Goal: Find specific page/section: Find specific page/section

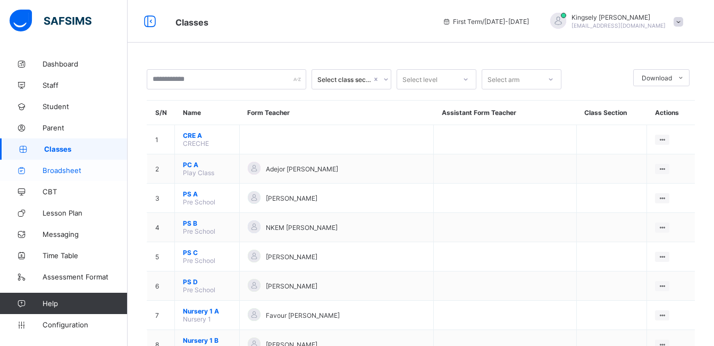
click at [76, 171] on span "Broadsheet" at bounding box center [85, 170] width 85 height 9
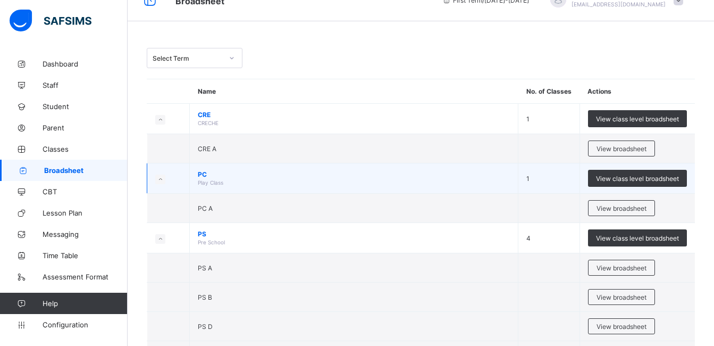
scroll to position [43, 0]
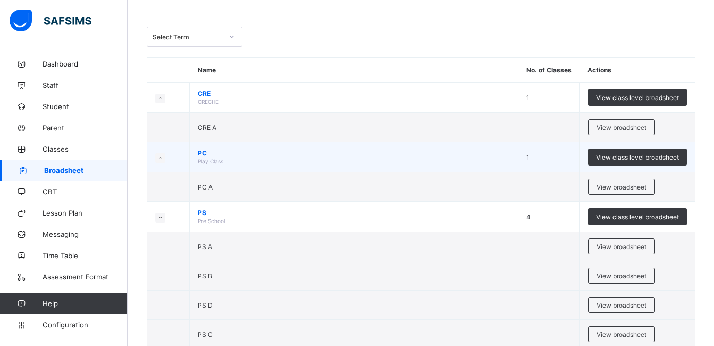
click at [289, 211] on span "PS" at bounding box center [354, 213] width 312 height 8
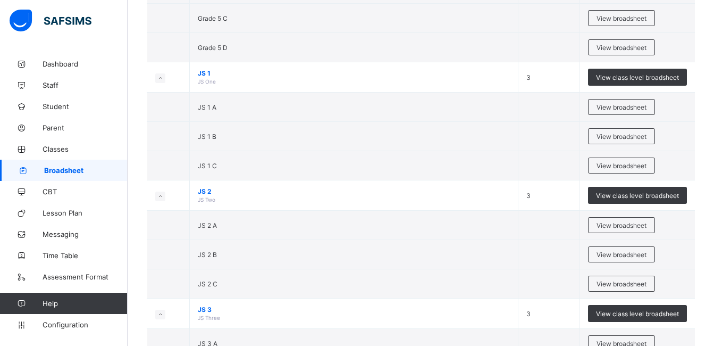
scroll to position [1383, 0]
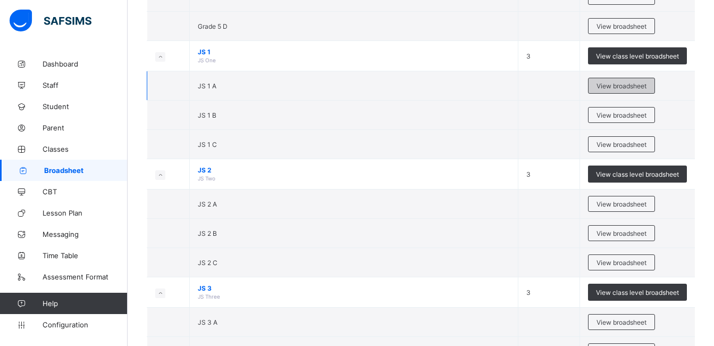
click at [611, 81] on div "View broadsheet" at bounding box center [621, 86] width 67 height 16
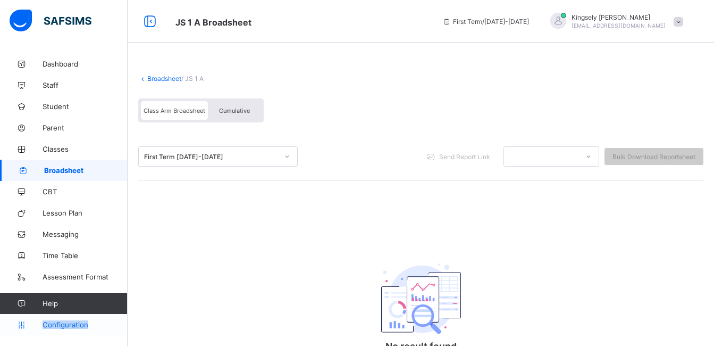
click at [76, 324] on span "Configuration" at bounding box center [85, 324] width 85 height 9
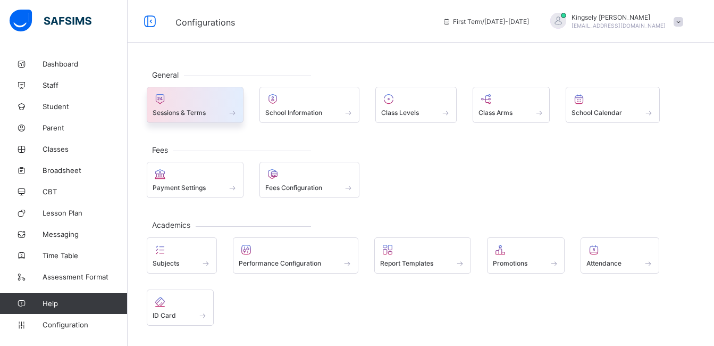
click at [234, 106] on span at bounding box center [195, 106] width 85 height 3
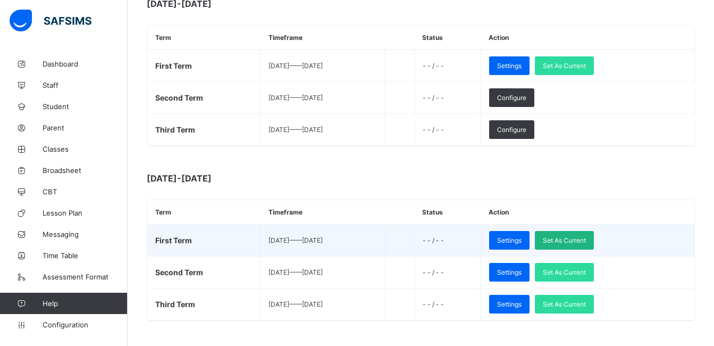
scroll to position [362, 0]
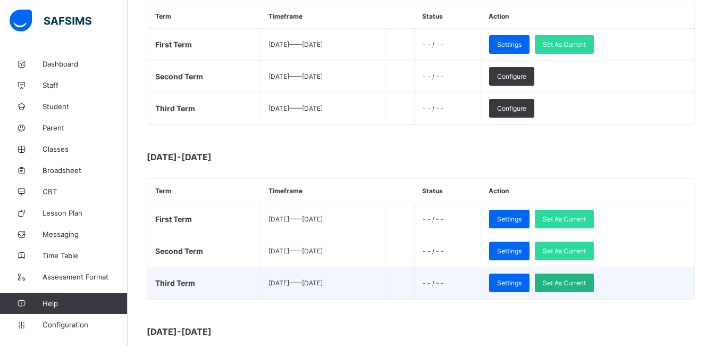
click at [586, 279] on span "Set As Current" at bounding box center [564, 283] width 43 height 8
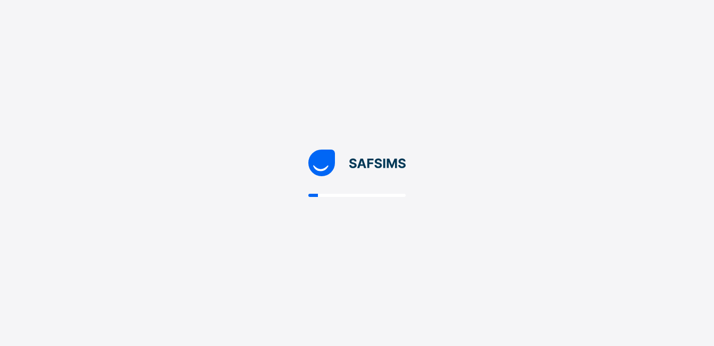
scroll to position [0, 0]
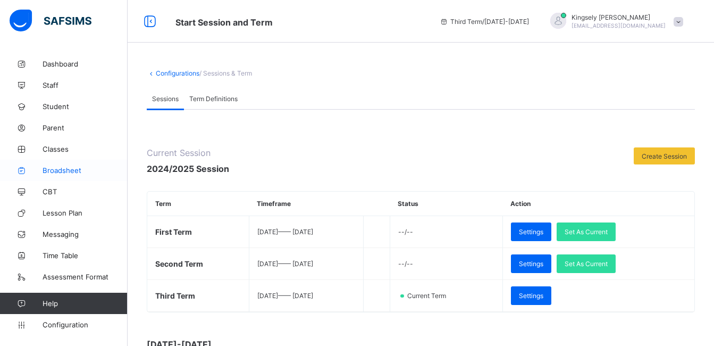
click at [58, 170] on span "Broadsheet" at bounding box center [85, 170] width 85 height 9
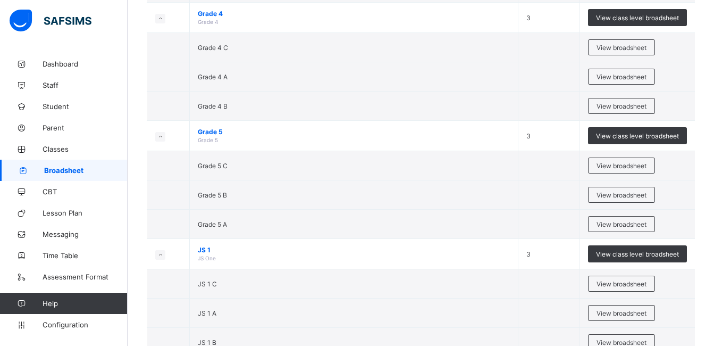
scroll to position [1362, 0]
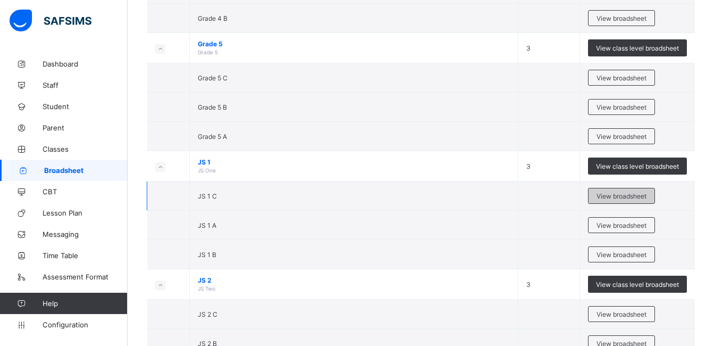
click at [609, 191] on div "View broadsheet" at bounding box center [621, 196] width 67 height 16
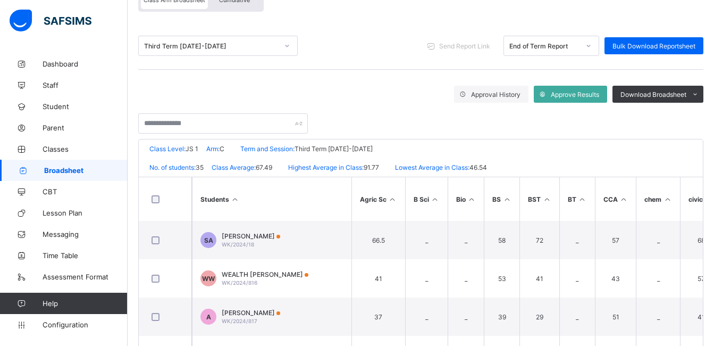
scroll to position [170, 0]
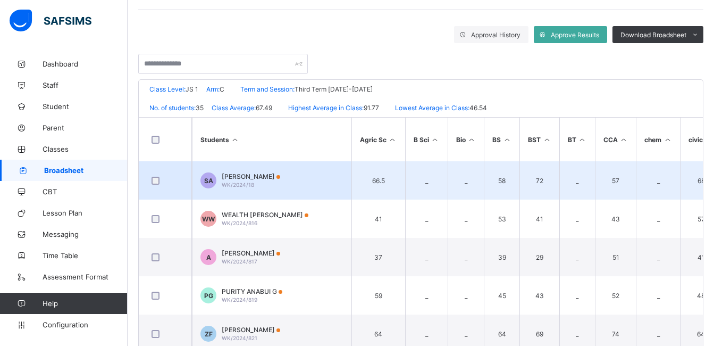
click at [333, 186] on td "SA [PERSON_NAME] [PERSON_NAME]/2024/18" at bounding box center [272, 180] width 160 height 38
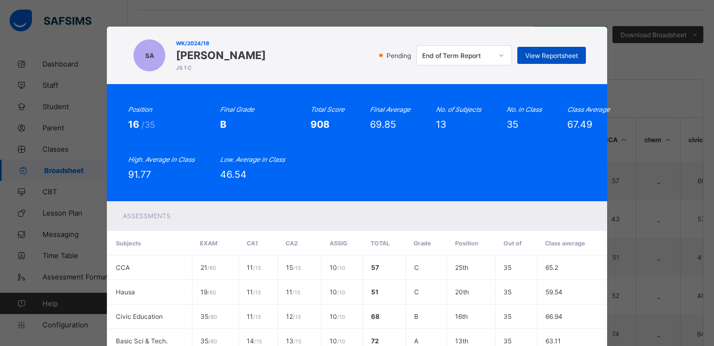
click at [530, 59] on span "View Reportsheet" at bounding box center [552, 56] width 53 height 8
click at [624, 47] on div "SA WK/2024/18 [PERSON_NAME] [PERSON_NAME] 1 C Pending End of Term Report View R…" at bounding box center [357, 173] width 714 height 346
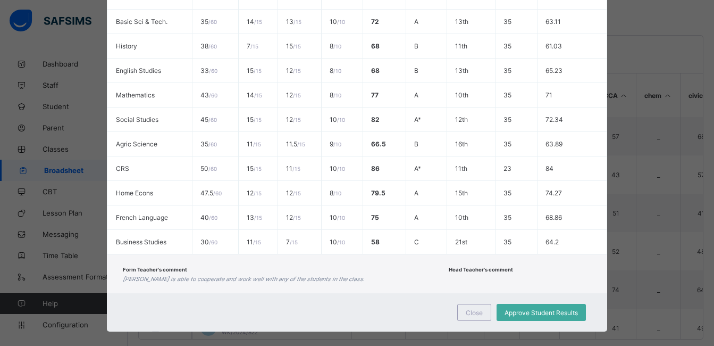
scroll to position [331, 0]
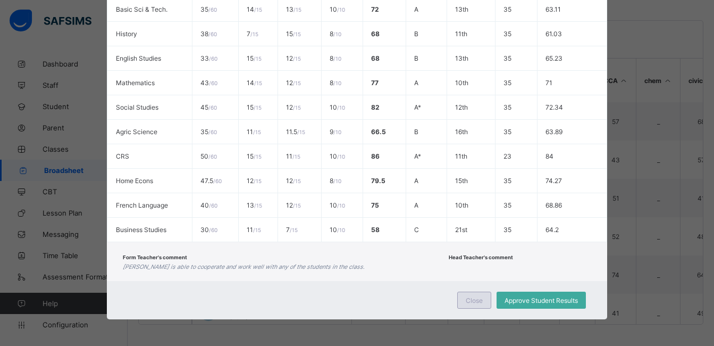
click at [473, 293] on div "Close" at bounding box center [474, 300] width 34 height 17
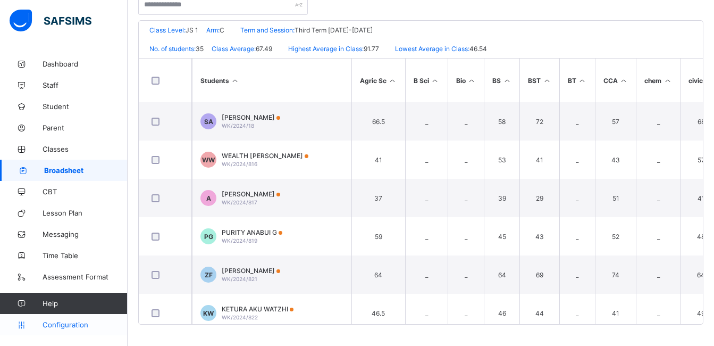
click at [64, 324] on span "Configuration" at bounding box center [85, 324] width 85 height 9
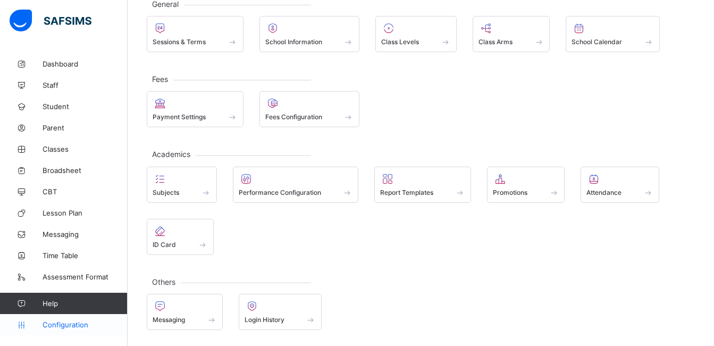
scroll to position [71, 0]
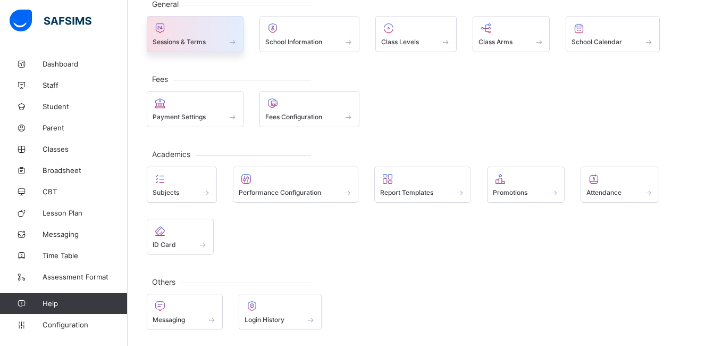
click at [213, 33] on div at bounding box center [195, 28] width 85 height 13
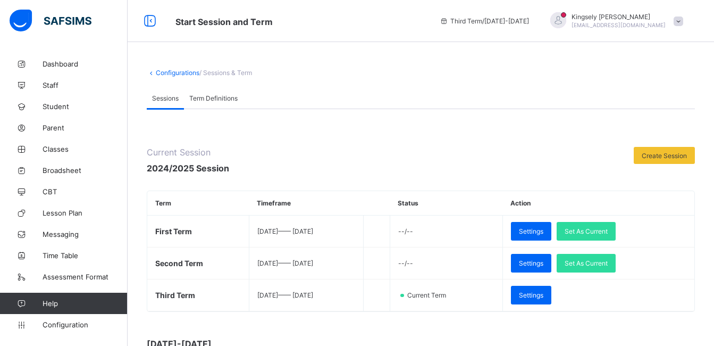
scroll to position [229, 0]
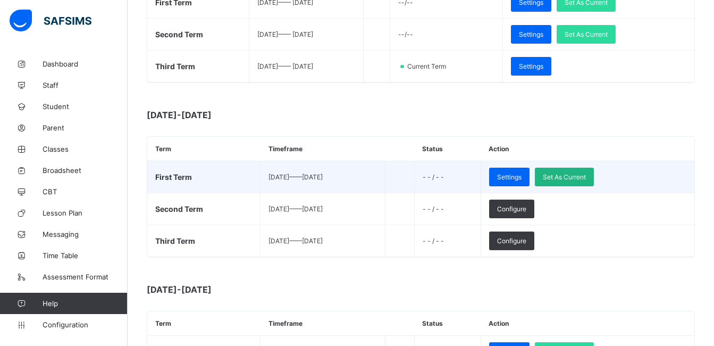
click at [584, 176] on span "Set As Current" at bounding box center [564, 177] width 43 height 8
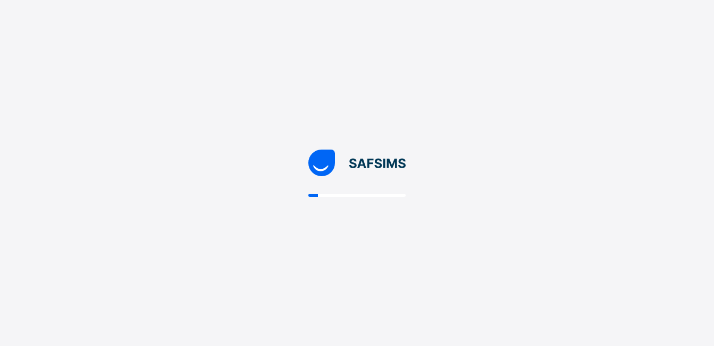
scroll to position [0, 0]
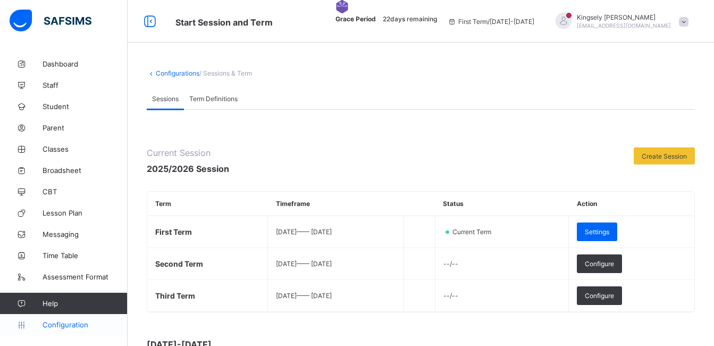
click at [81, 320] on link "Configuration" at bounding box center [63, 324] width 127 height 21
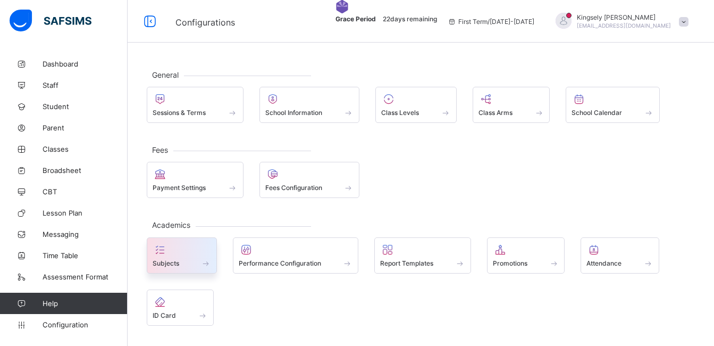
click at [202, 261] on span at bounding box center [206, 263] width 11 height 9
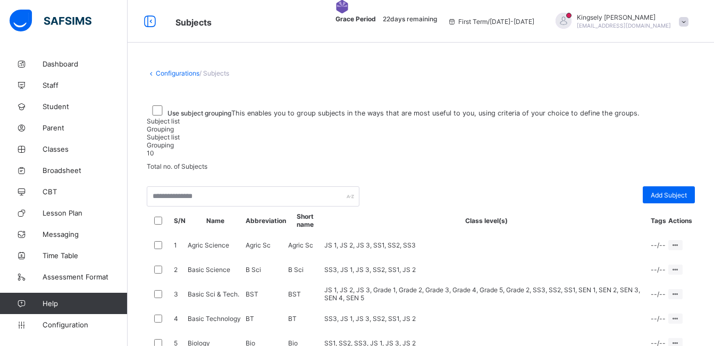
click at [194, 72] on link "Configurations" at bounding box center [178, 73] width 44 height 8
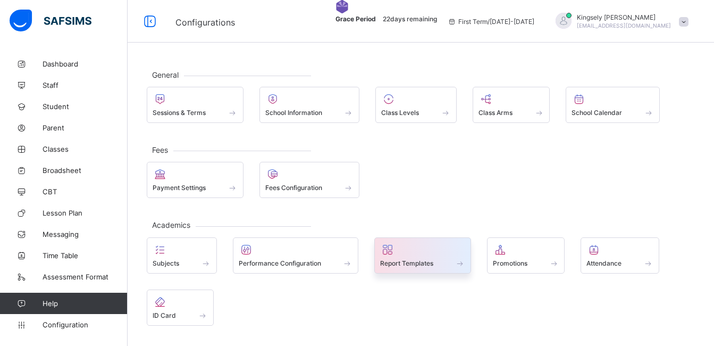
click at [464, 256] on span at bounding box center [422, 257] width 85 height 3
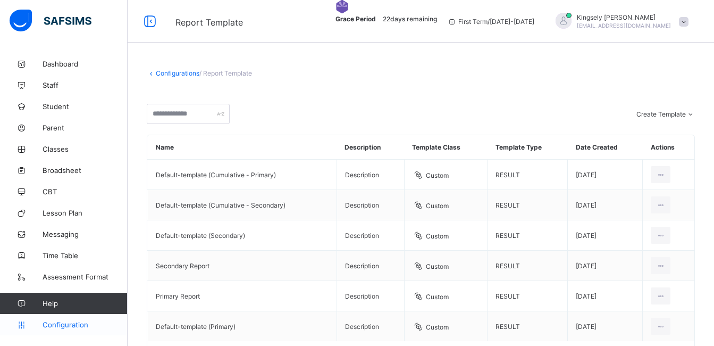
click at [68, 324] on span "Configuration" at bounding box center [85, 324] width 85 height 9
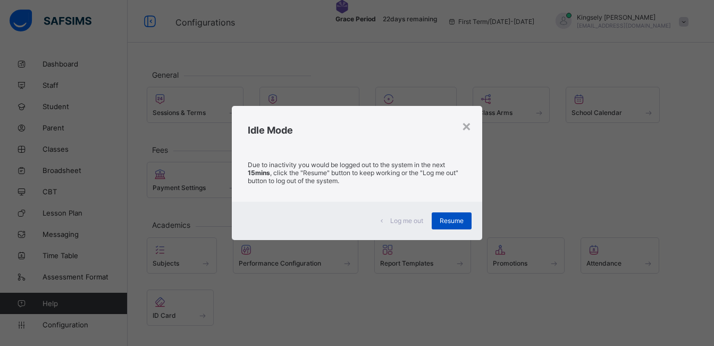
click at [446, 221] on span "Resume" at bounding box center [452, 220] width 24 height 8
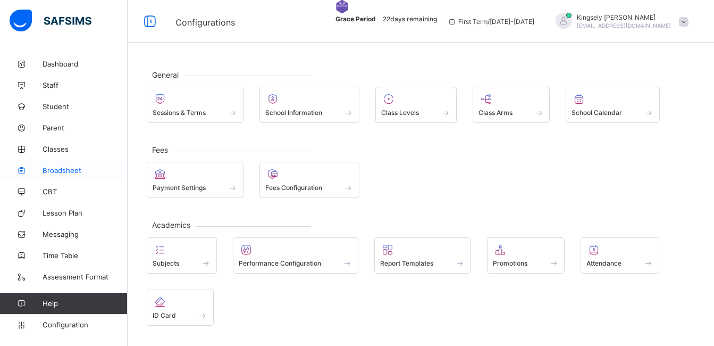
click at [61, 165] on link "Broadsheet" at bounding box center [64, 170] width 128 height 21
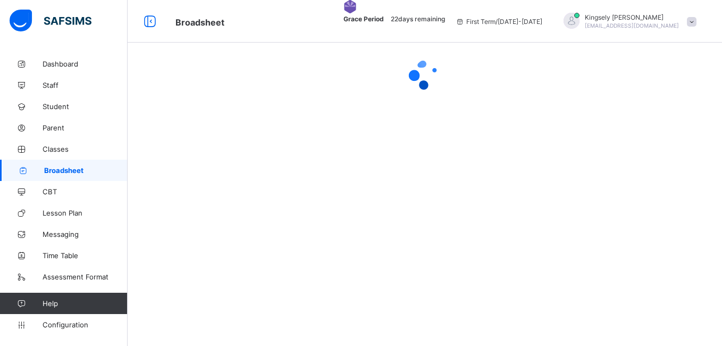
click at [61, 165] on link "Broadsheet" at bounding box center [64, 170] width 128 height 21
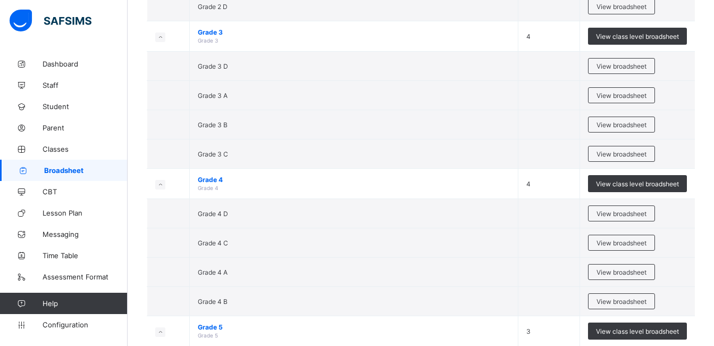
scroll to position [1000, 0]
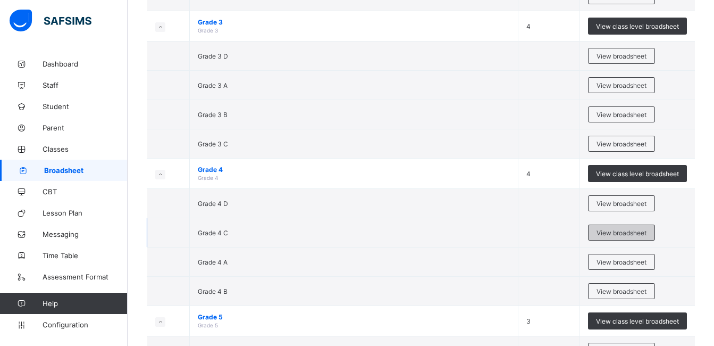
click at [620, 229] on span "View broadsheet" at bounding box center [622, 233] width 50 height 8
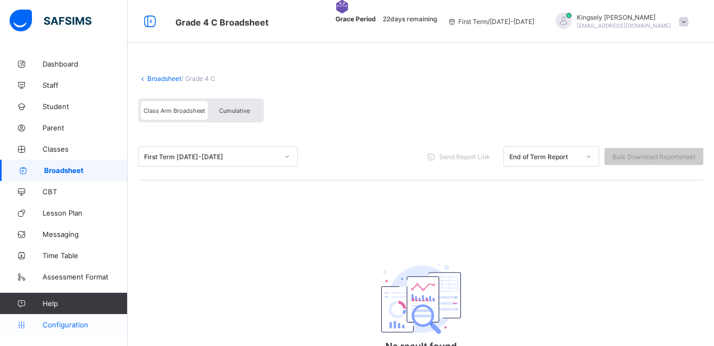
click at [61, 321] on span "Configuration" at bounding box center [85, 324] width 85 height 9
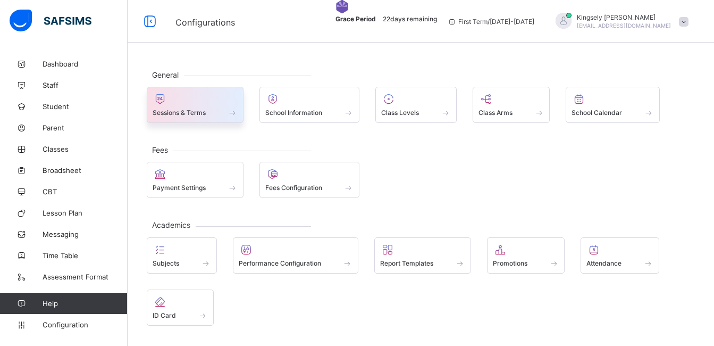
click at [217, 118] on div "Sessions & Terms" at bounding box center [195, 105] width 97 height 36
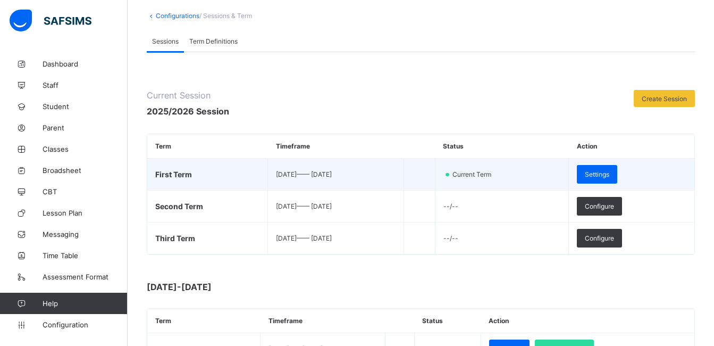
scroll to position [191, 0]
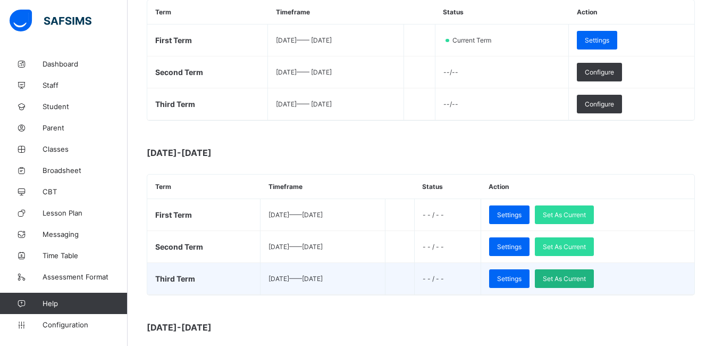
click at [582, 281] on span "Set As Current" at bounding box center [564, 278] width 43 height 8
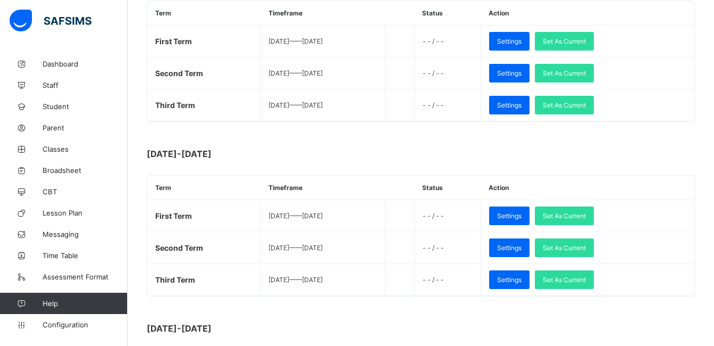
scroll to position [574, 0]
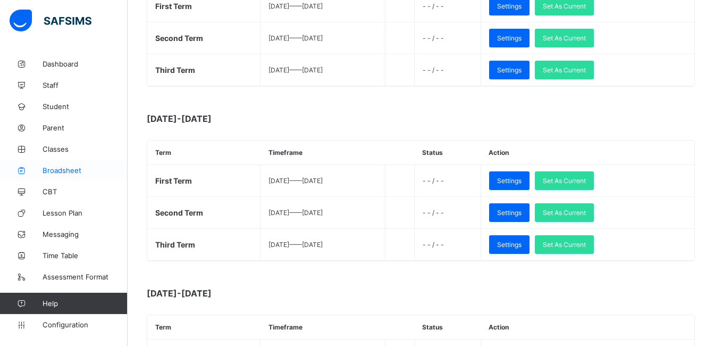
click at [58, 174] on span "Broadsheet" at bounding box center [85, 170] width 85 height 9
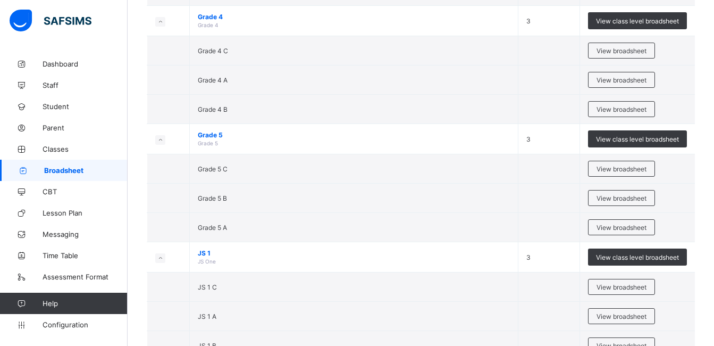
scroll to position [1255, 0]
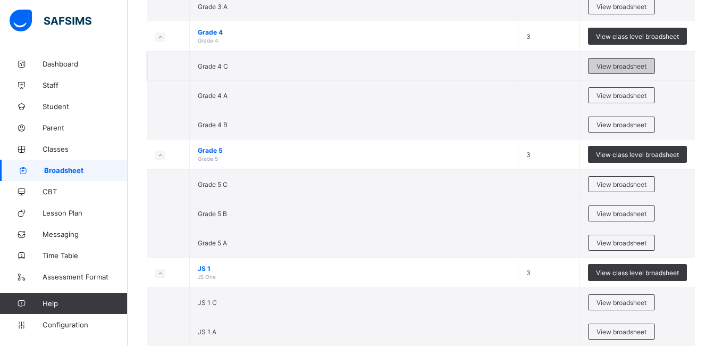
click at [617, 70] on span "View broadsheet" at bounding box center [622, 66] width 50 height 8
